Goal: Task Accomplishment & Management: Use online tool/utility

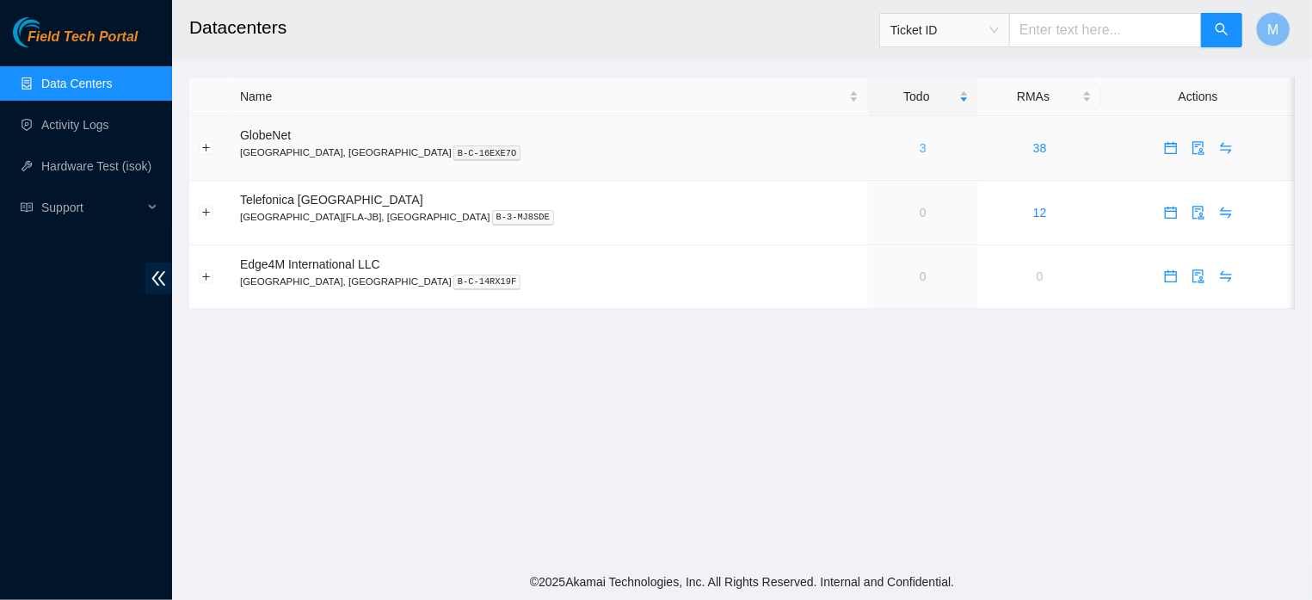
click at [920, 147] on link "3" at bounding box center [923, 148] width 7 height 14
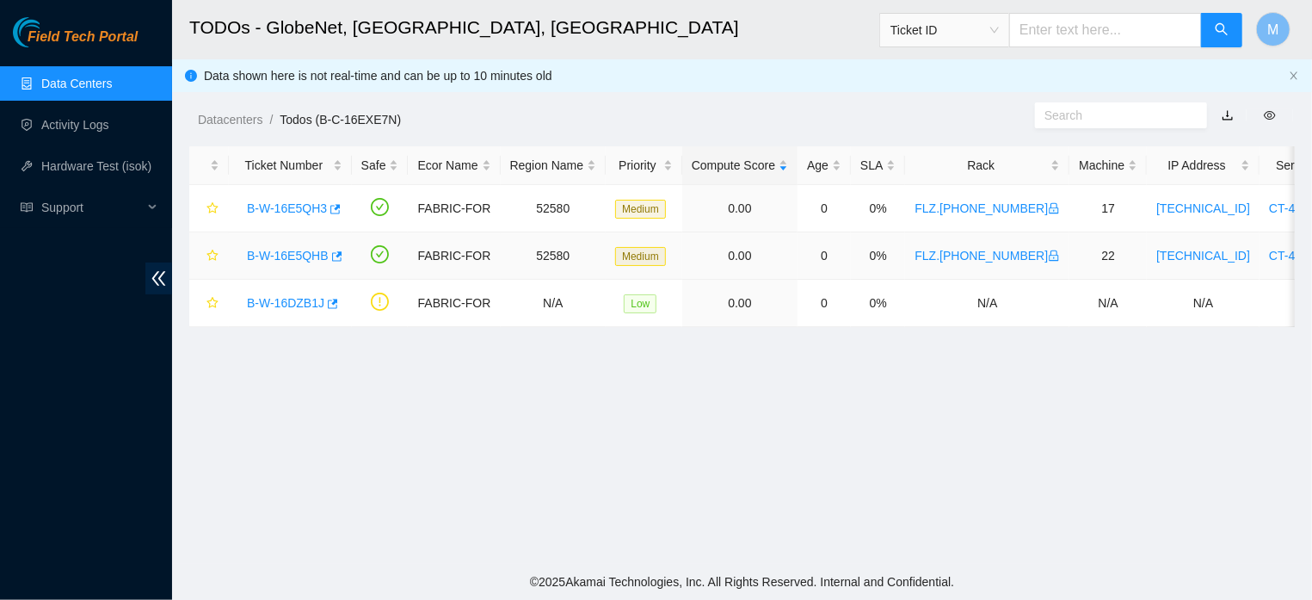
click at [282, 254] on link "B-W-16E5QHB" at bounding box center [288, 256] width 82 height 14
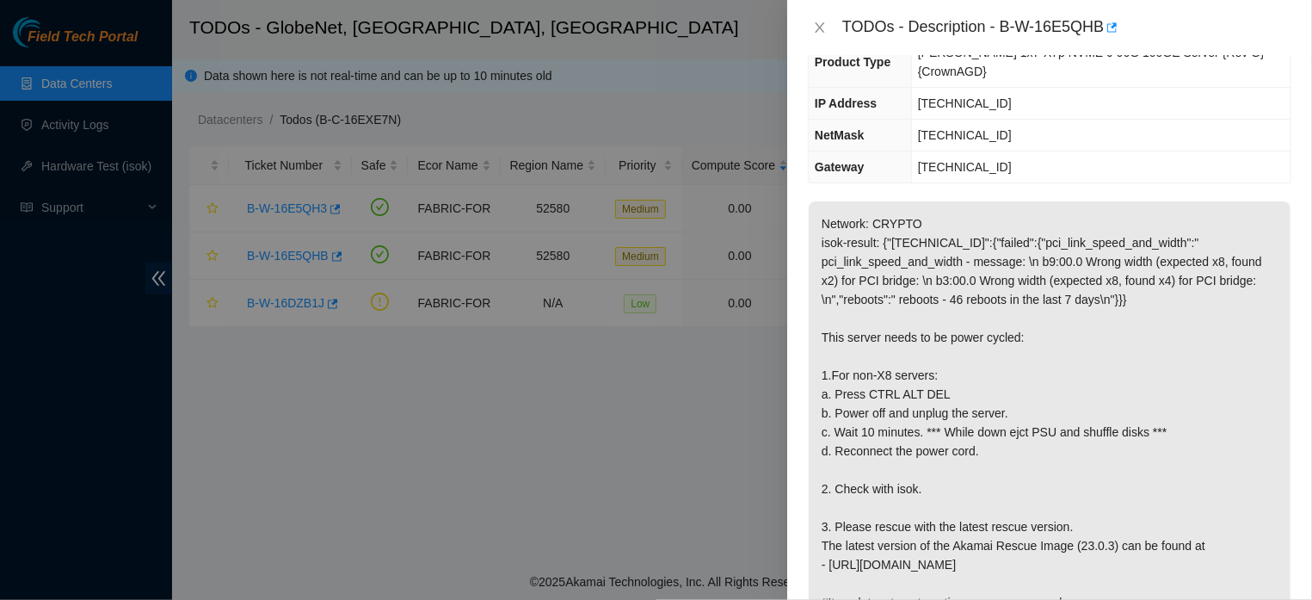
scroll to position [229, 0]
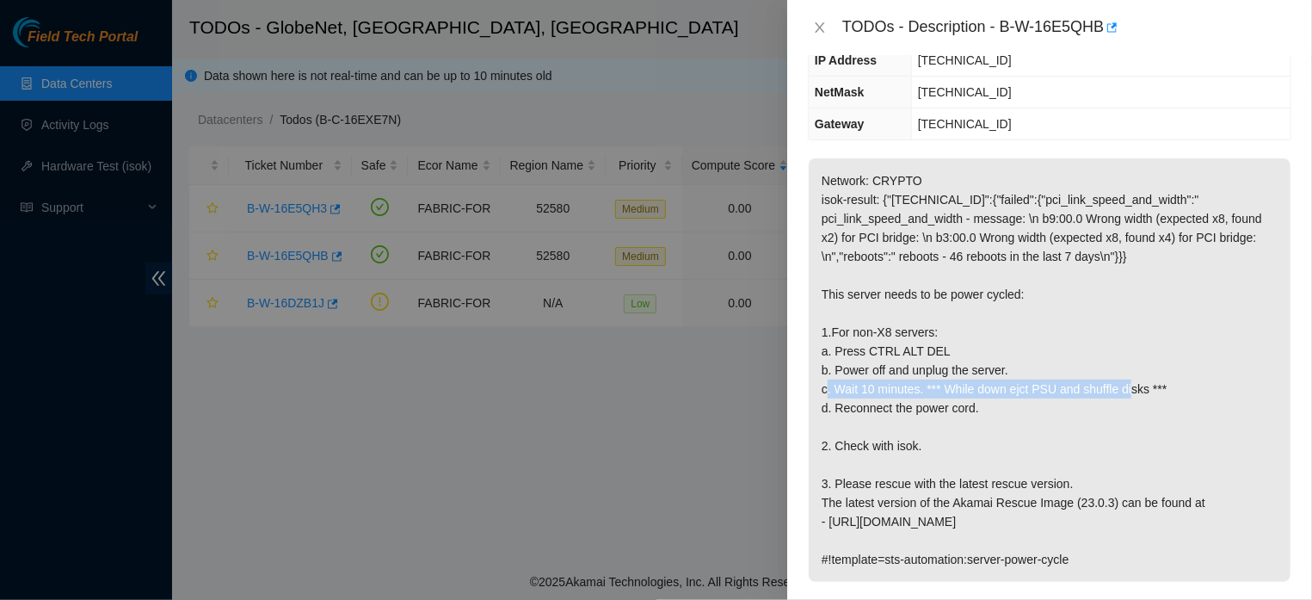
drag, startPoint x: 834, startPoint y: 388, endPoint x: 1157, endPoint y: 390, distance: 322.7
click at [1157, 390] on p "Network: CRYPTO isok-result: {"[TECHNICAL_ID]":{"failed":{"pci_link_speed_and_w…" at bounding box center [1050, 369] width 482 height 423
copy p "Wait 10 minutes. *** While down ejct PSU and shuffle disks"
click at [823, 32] on icon "close" at bounding box center [819, 27] width 9 height 10
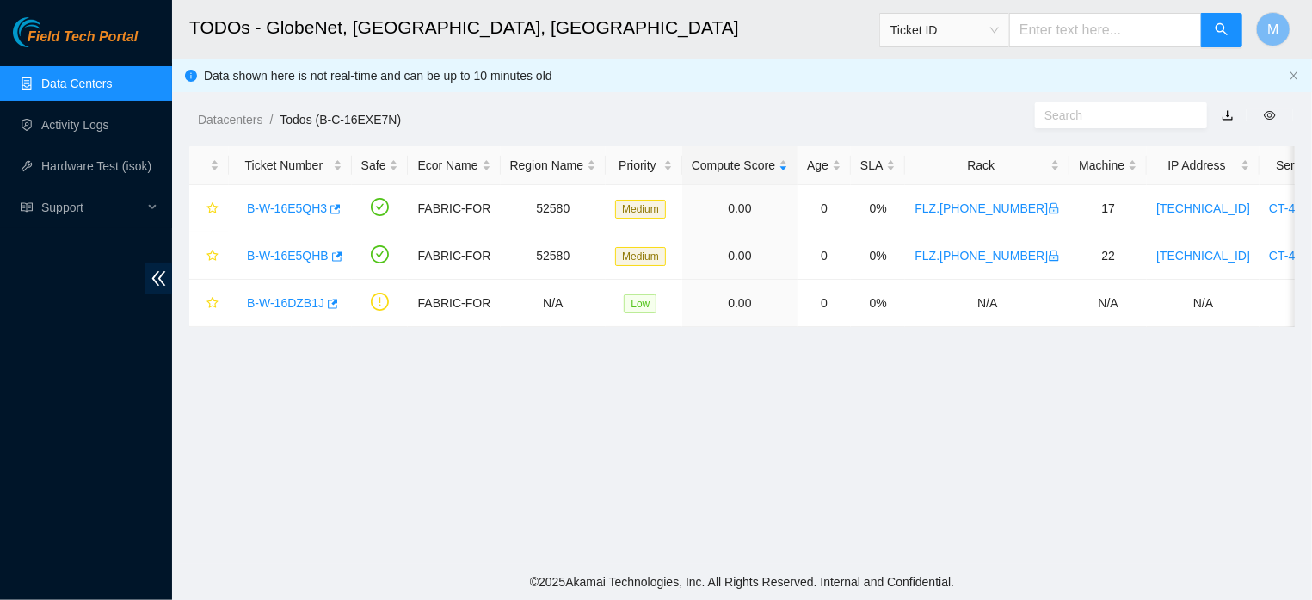
scroll to position [267, 0]
